Goal: Transaction & Acquisition: Purchase product/service

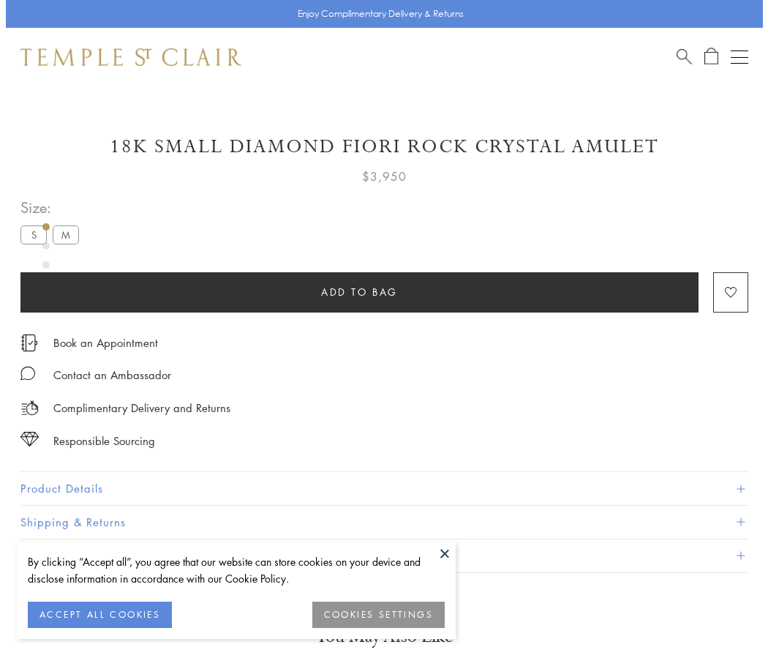
scroll to position [46, 0]
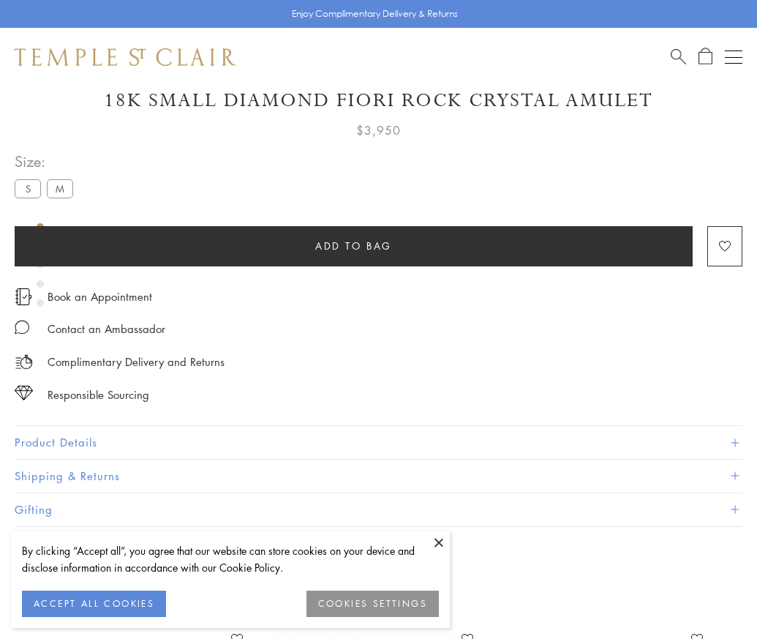
click at [353, 245] on span "Add to bag" at bounding box center [353, 246] width 77 height 16
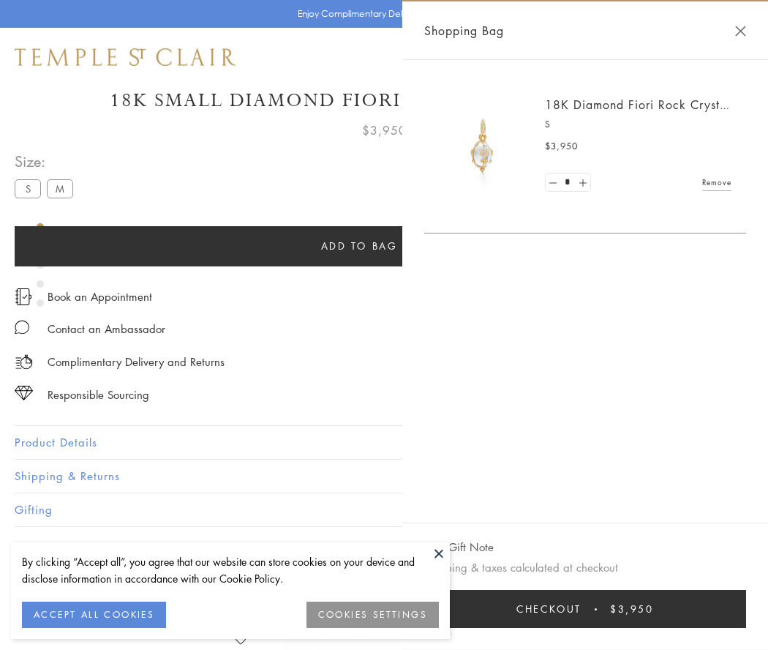
click at [585, 609] on button "Checkout $3,950" at bounding box center [585, 609] width 322 height 38
